Goal: Find specific page/section: Find specific page/section

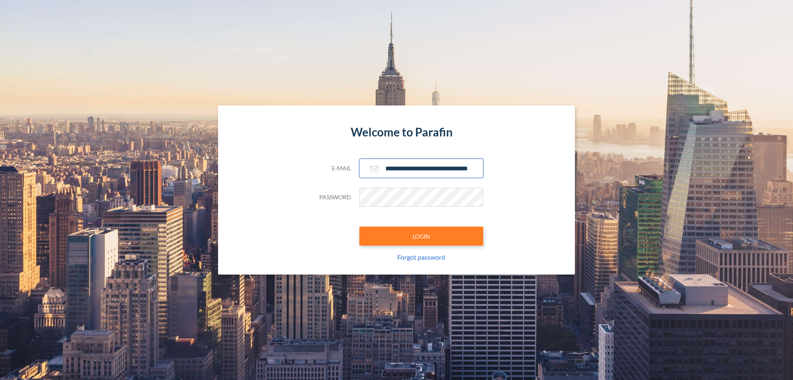
type input "**********"
click at [421, 236] on button "LOGIN" at bounding box center [421, 235] width 124 height 19
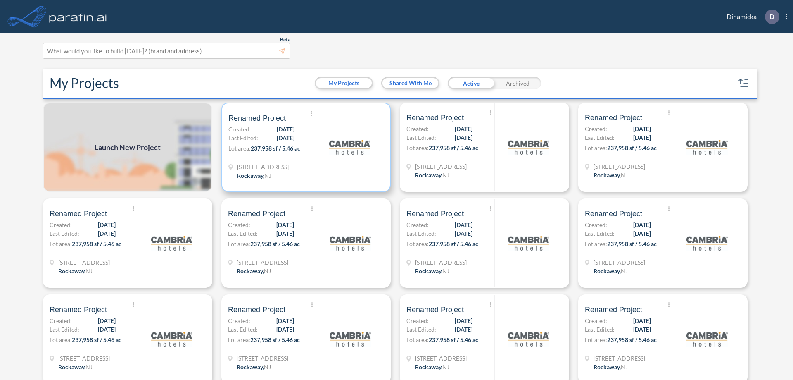
scroll to position [2, 0]
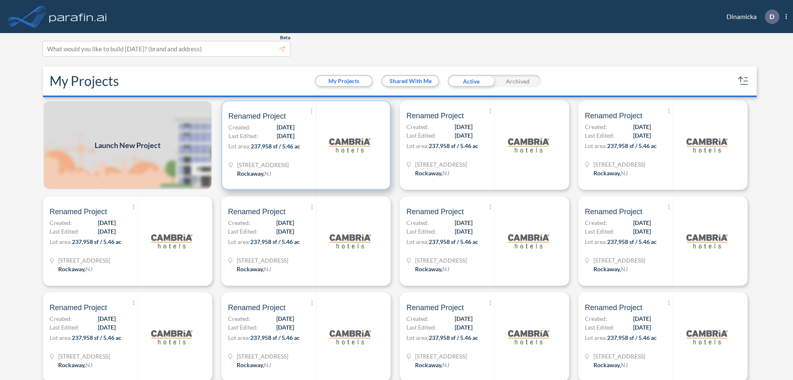
click at [304, 145] on p "Lot area: 237,958 sf / 5.46 ac" at bounding box center [272, 148] width 88 height 12
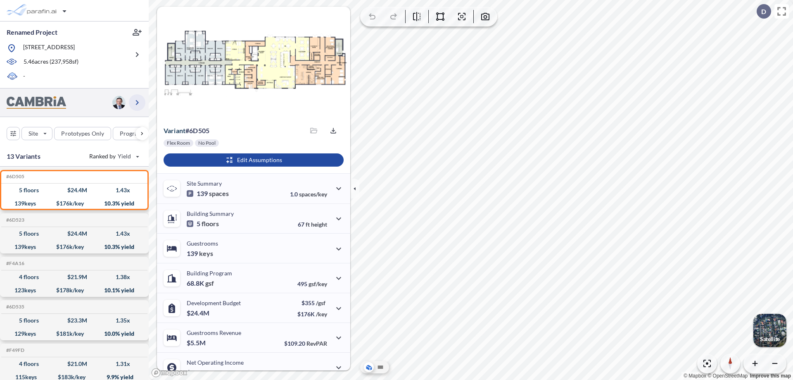
click at [137, 102] on icon "button" at bounding box center [137, 102] width 10 height 10
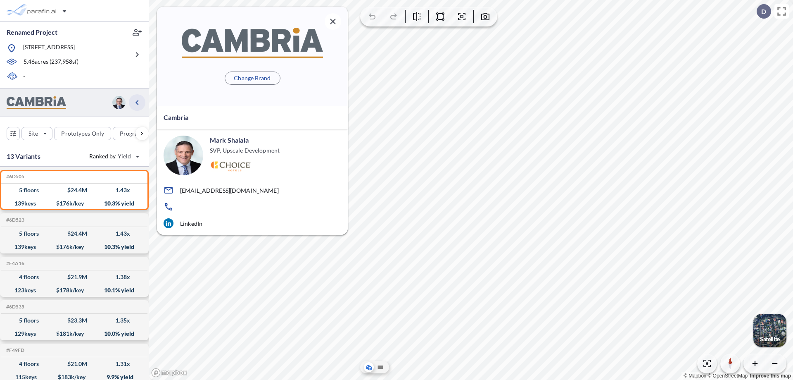
click at [137, 102] on icon "button" at bounding box center [137, 102] width 10 height 10
